Goal: Use online tool/utility: Utilize a website feature to perform a specific function

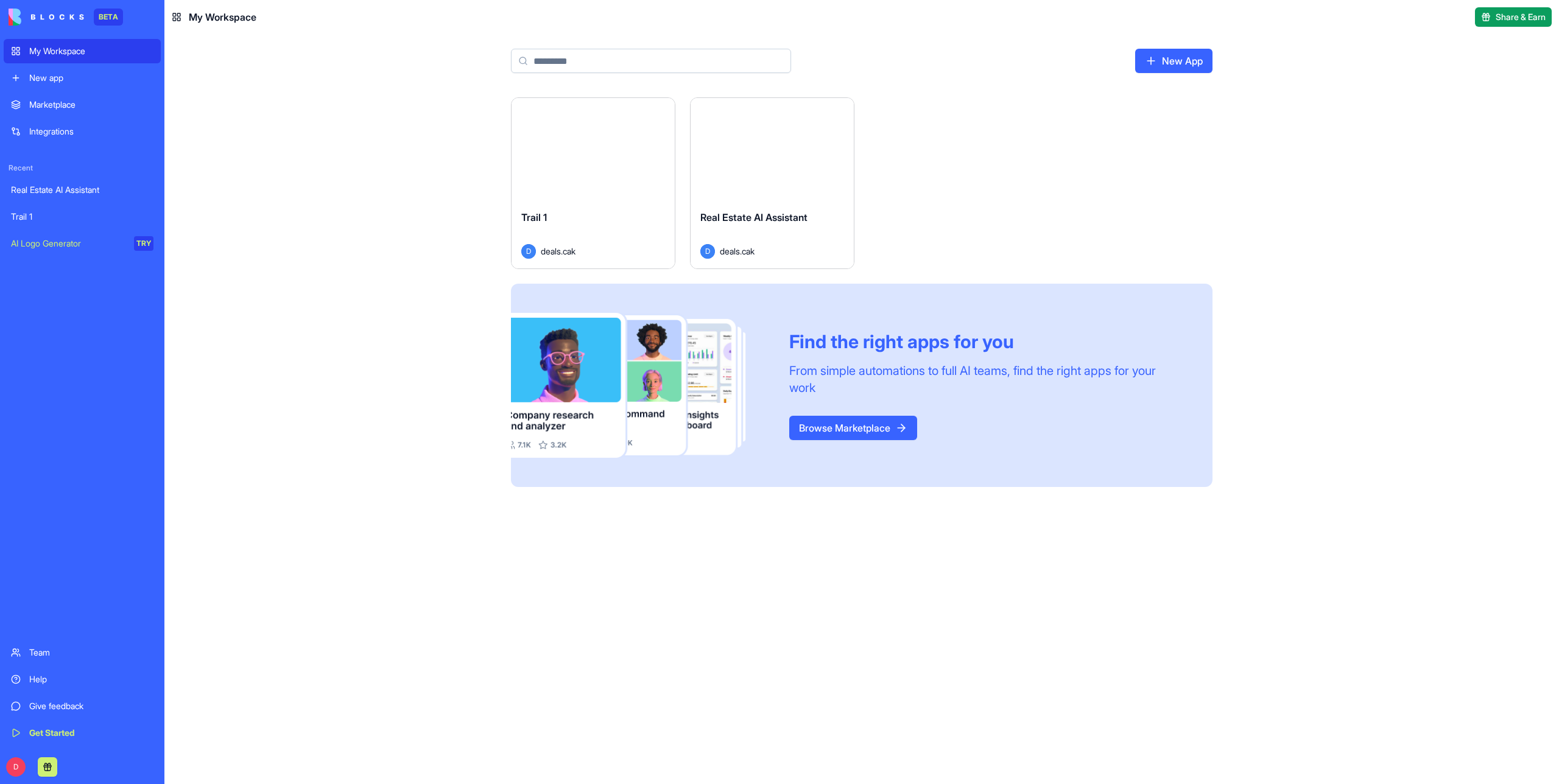
click at [747, 185] on div "Launch" at bounding box center [772, 149] width 163 height 103
click at [597, 164] on div "Launch" at bounding box center [592, 149] width 163 height 103
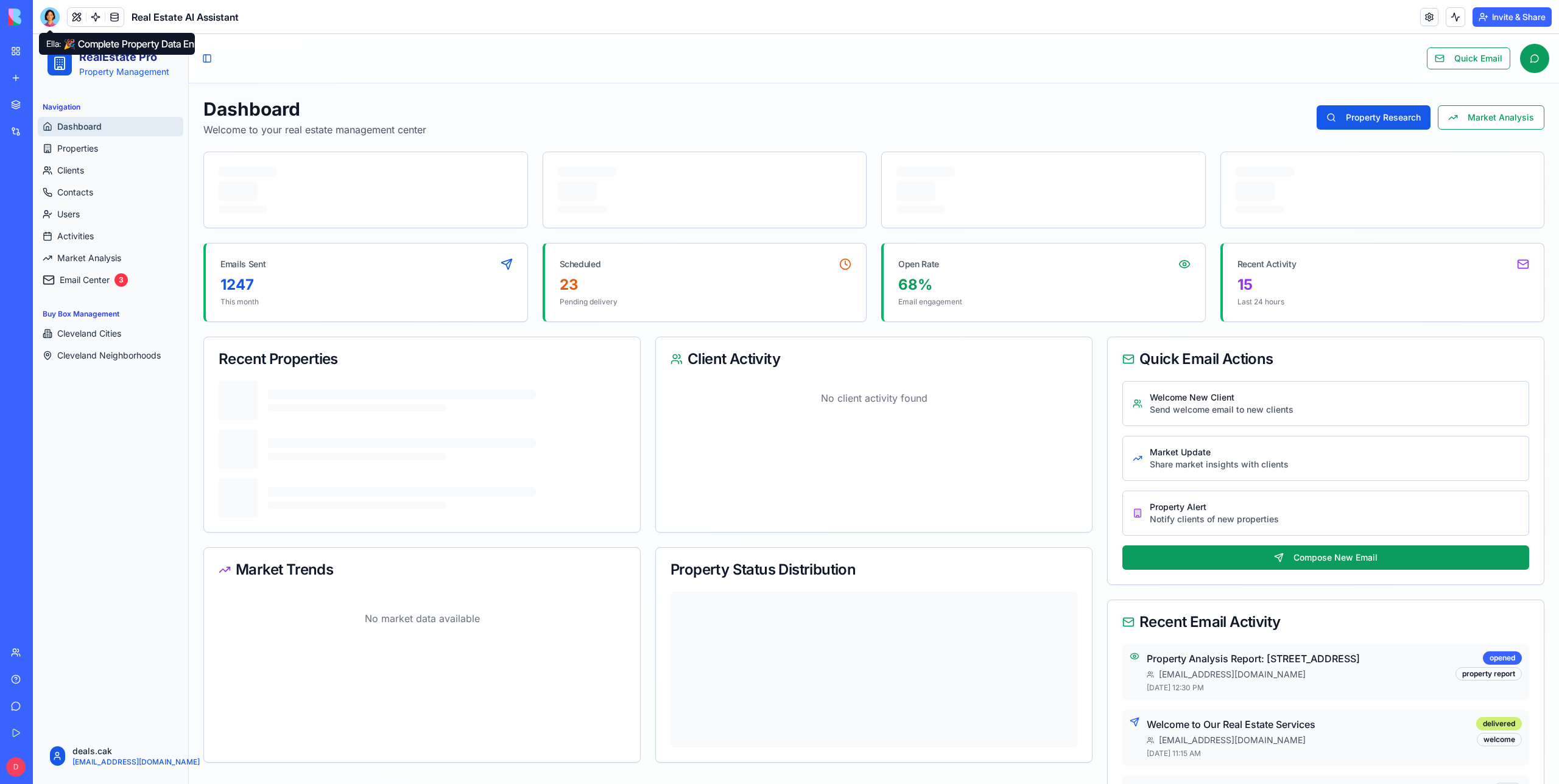
click at [50, 17] on div at bounding box center [50, 17] width 20 height 20
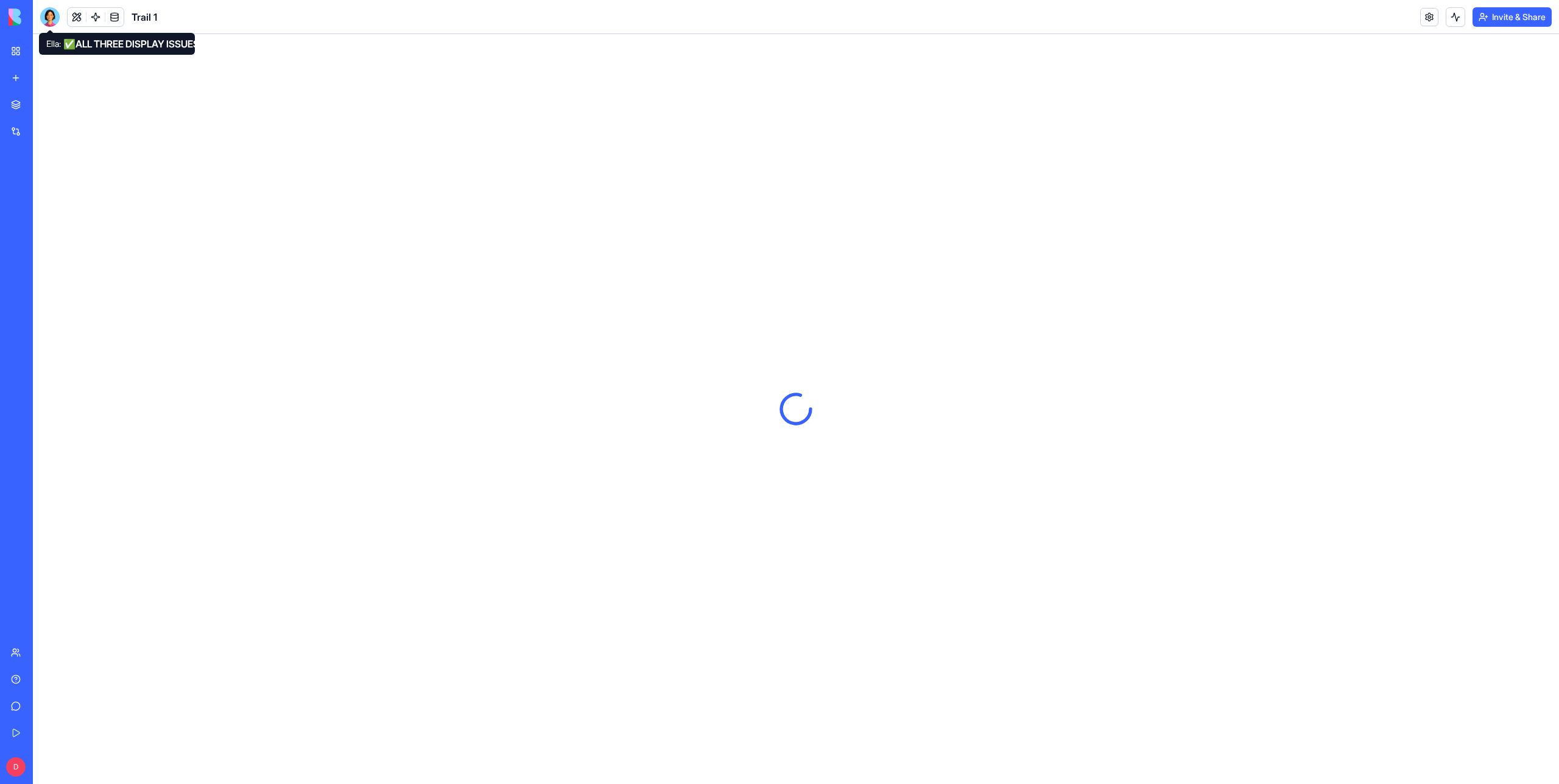
click at [49, 16] on div at bounding box center [50, 17] width 20 height 20
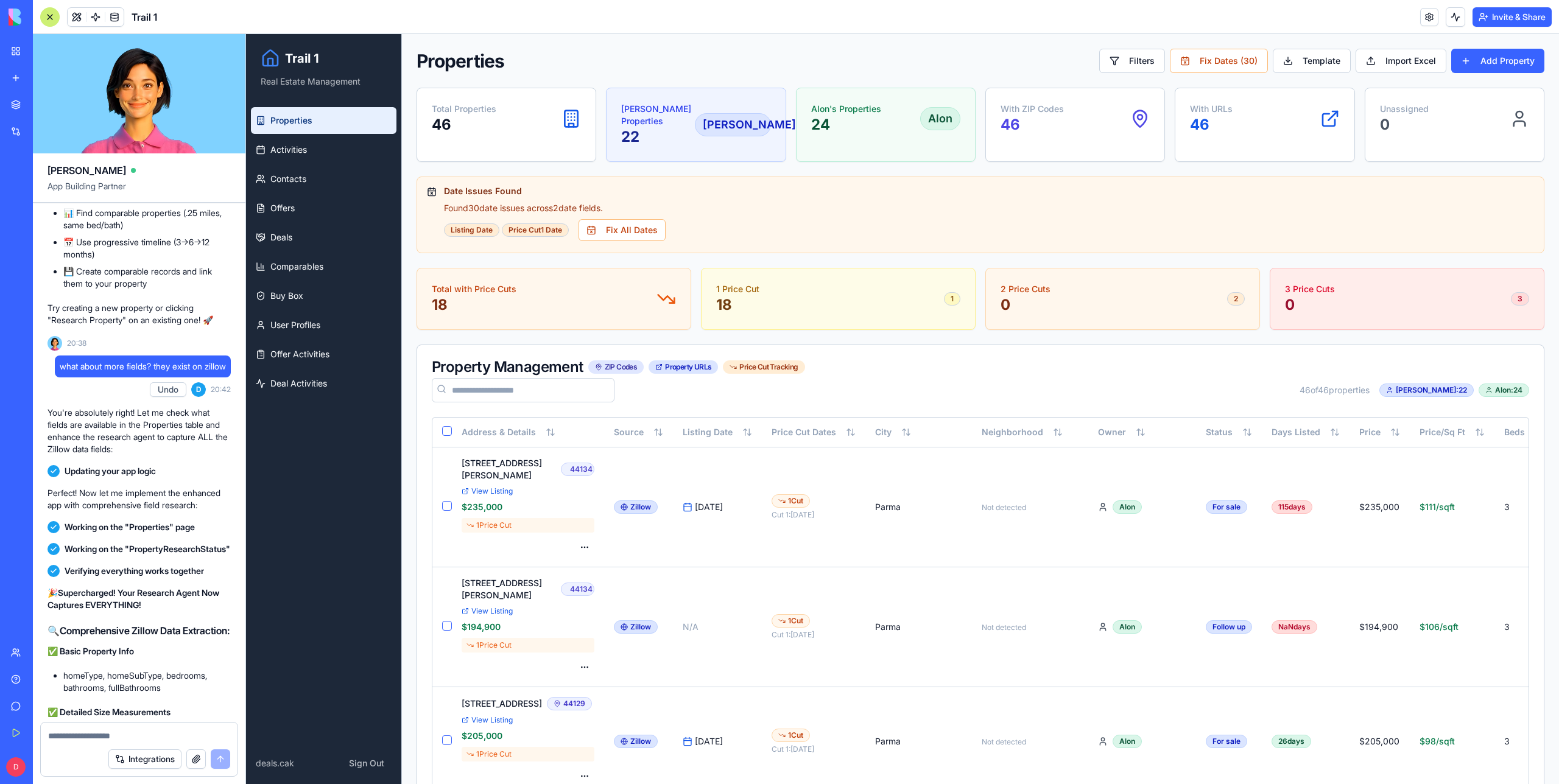
scroll to position [6462, 0]
